Goal: Check status

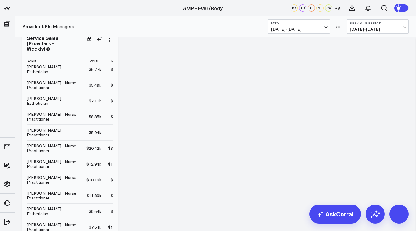
scroll to position [115, 0]
click at [308, 27] on span "08/01/25 - 08/18/25" at bounding box center [298, 29] width 55 height 5
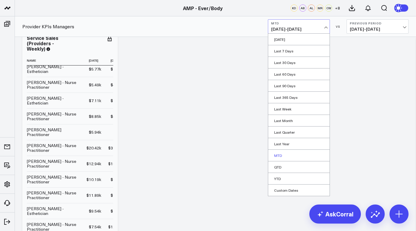
click at [277, 152] on link "MTD" at bounding box center [298, 155] width 61 height 11
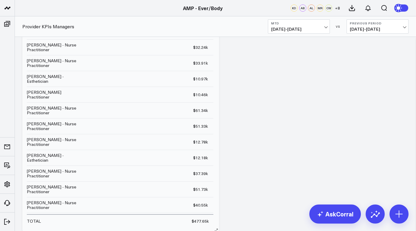
scroll to position [533, 0]
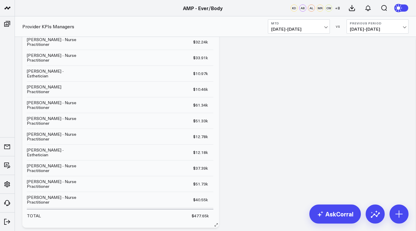
click at [153, 176] on td "$51.73k Previous $40.73k" at bounding box center [149, 184] width 127 height 16
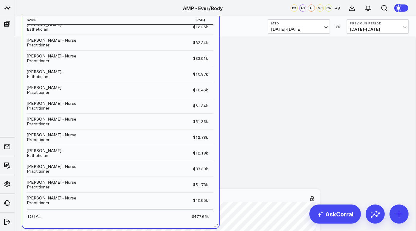
scroll to position [578, 0]
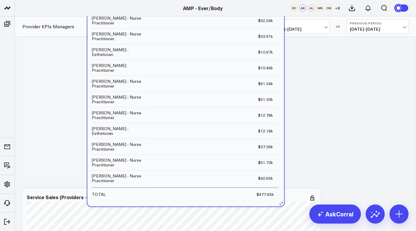
click at [219, 155] on td "$51.73k Previous $40.73k" at bounding box center [214, 163] width 127 height 16
